Goal: Information Seeking & Learning: Check status

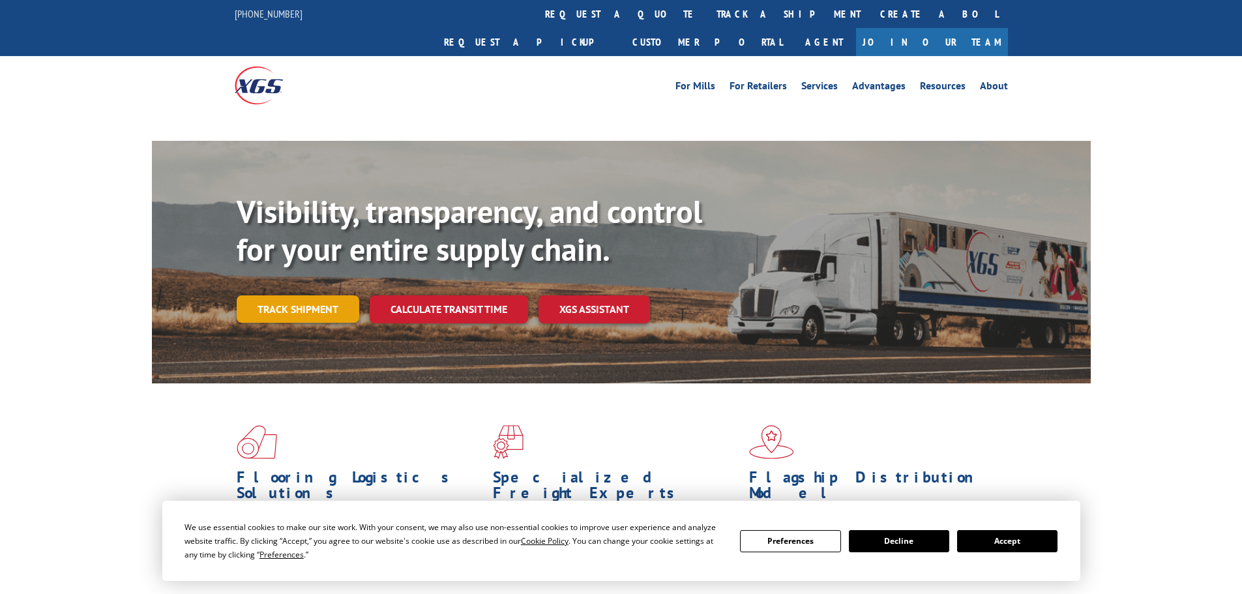
click at [326, 295] on link "Track shipment" at bounding box center [298, 308] width 123 height 27
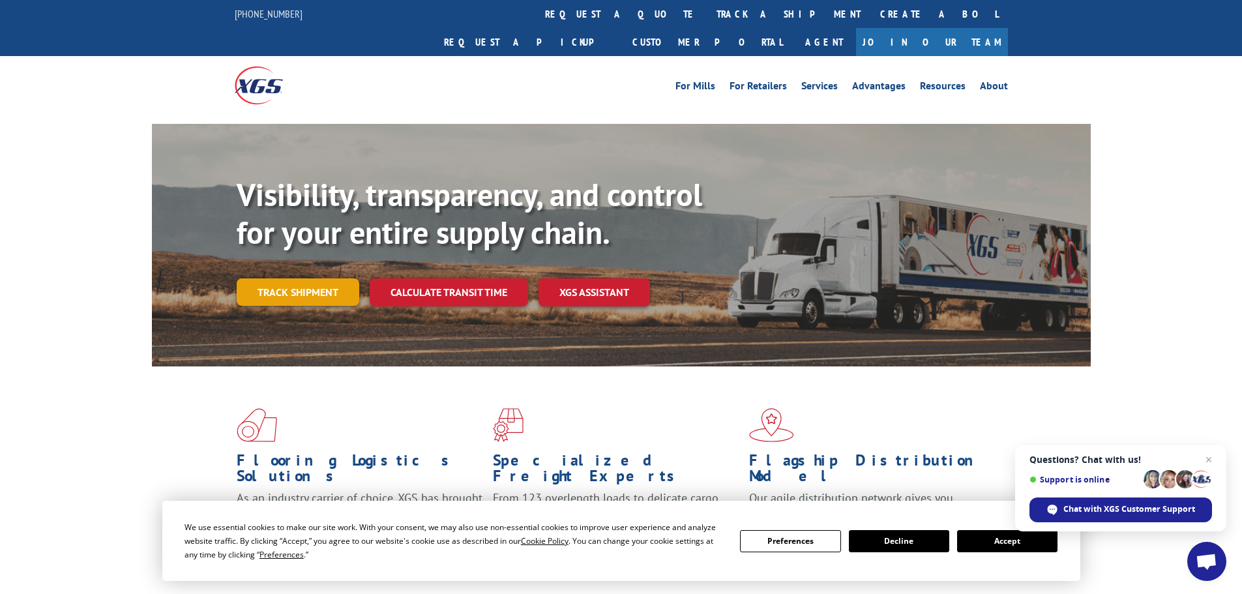
click at [310, 278] on link "Track shipment" at bounding box center [298, 291] width 123 height 27
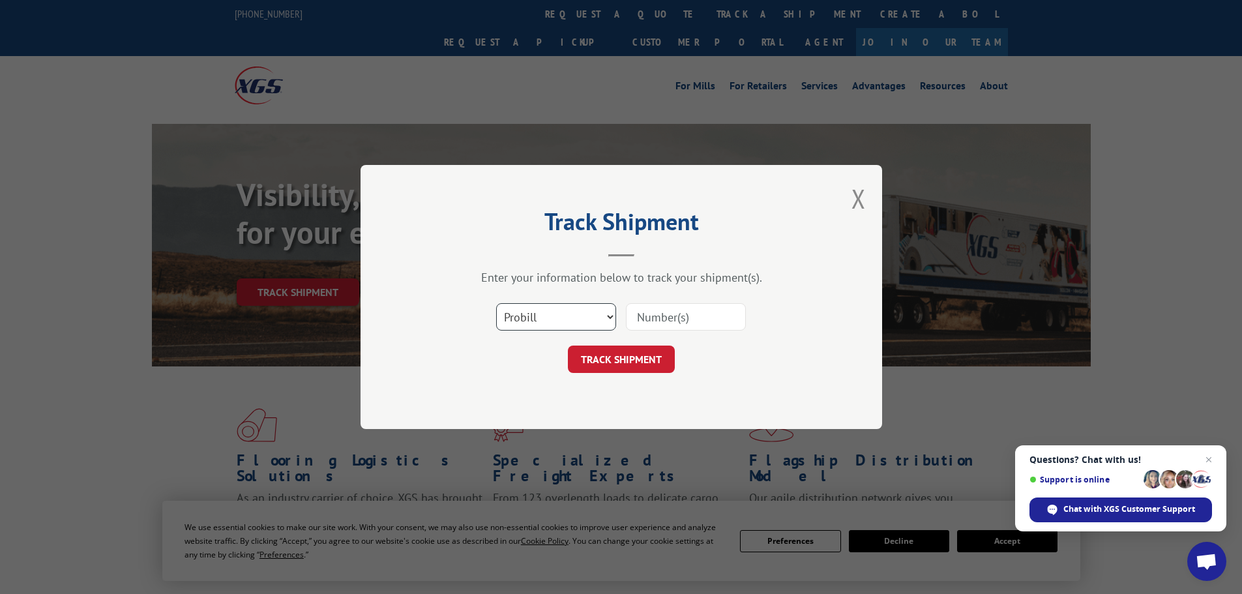
click at [551, 317] on select "Select category... Probill BOL PO" at bounding box center [556, 316] width 120 height 27
select select "po"
click at [496, 303] on select "Select category... Probill BOL PO" at bounding box center [556, 316] width 120 height 27
click at [672, 331] on div at bounding box center [686, 317] width 120 height 30
click at [674, 323] on input at bounding box center [686, 316] width 120 height 27
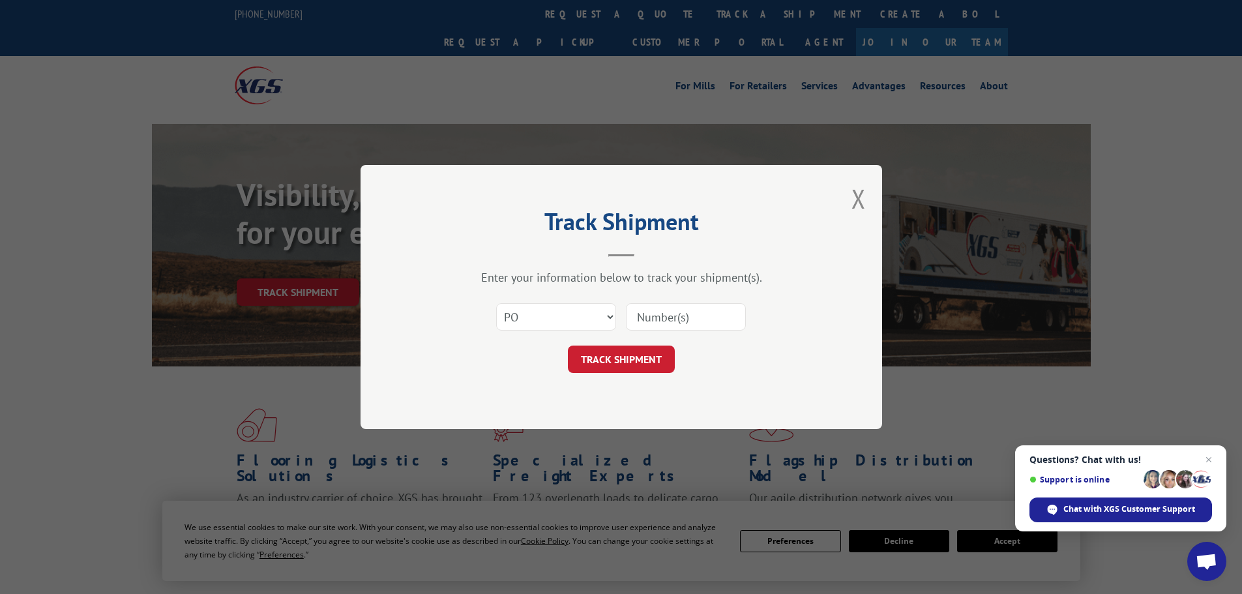
paste input "42506864"
type input "42506864"
click at [641, 359] on button "TRACK SHIPMENT" at bounding box center [621, 358] width 107 height 27
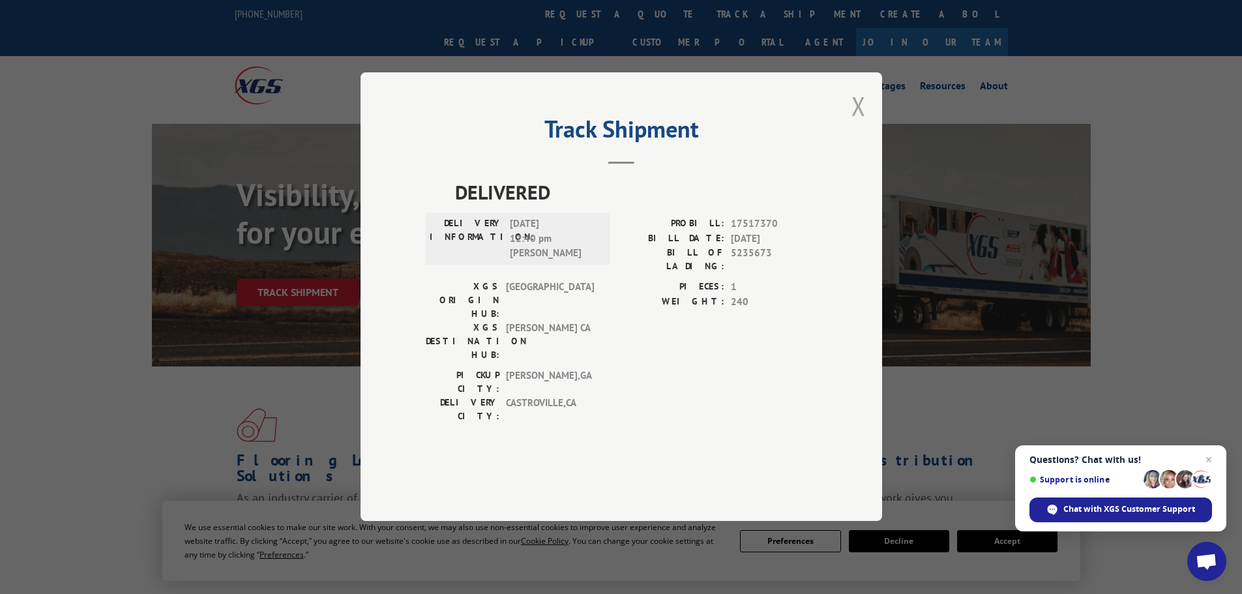
click at [857, 123] on button "Close modal" at bounding box center [858, 106] width 14 height 35
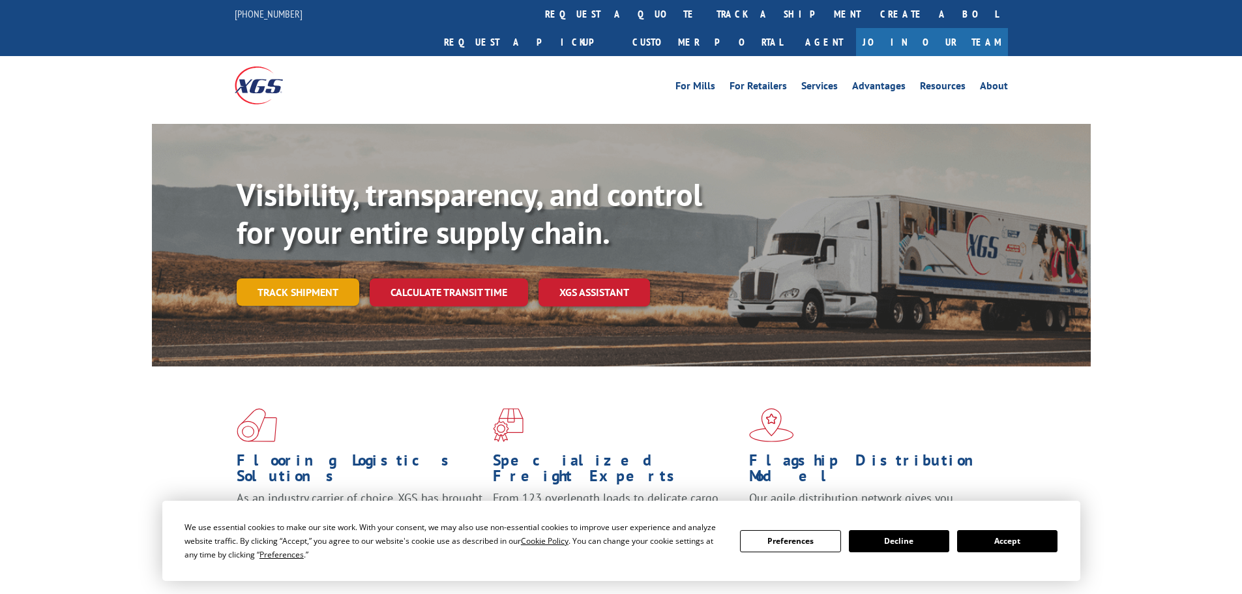
click at [310, 278] on link "Track shipment" at bounding box center [298, 291] width 123 height 27
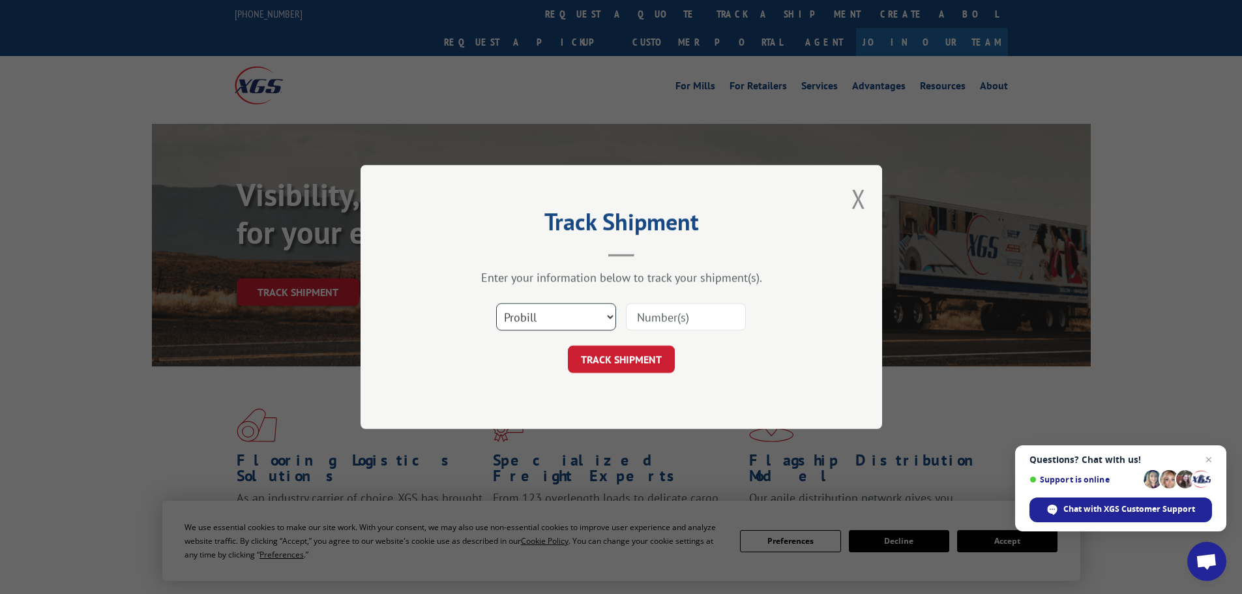
click at [588, 315] on select "Select category... Probill BOL PO" at bounding box center [556, 316] width 120 height 27
select select "po"
click at [496, 303] on select "Select category... Probill BOL PO" at bounding box center [556, 316] width 120 height 27
click at [660, 322] on input at bounding box center [686, 316] width 120 height 27
paste input "42506864"
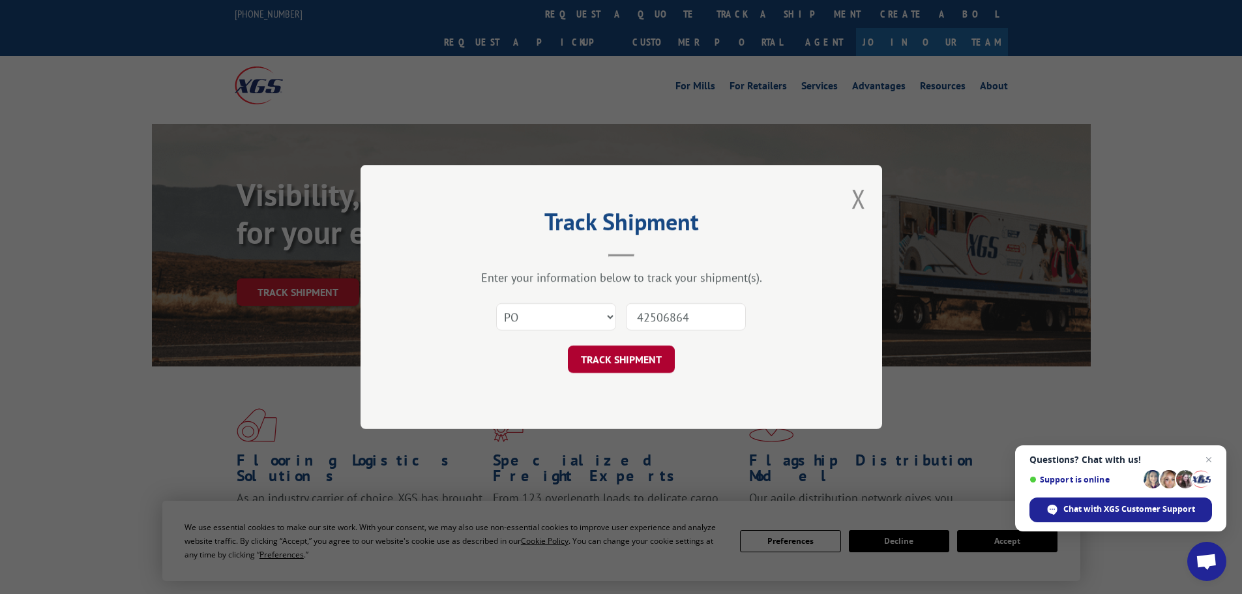
type input "42506864"
click at [632, 361] on button "TRACK SHIPMENT" at bounding box center [621, 358] width 107 height 27
